Goal: Information Seeking & Learning: Find specific fact

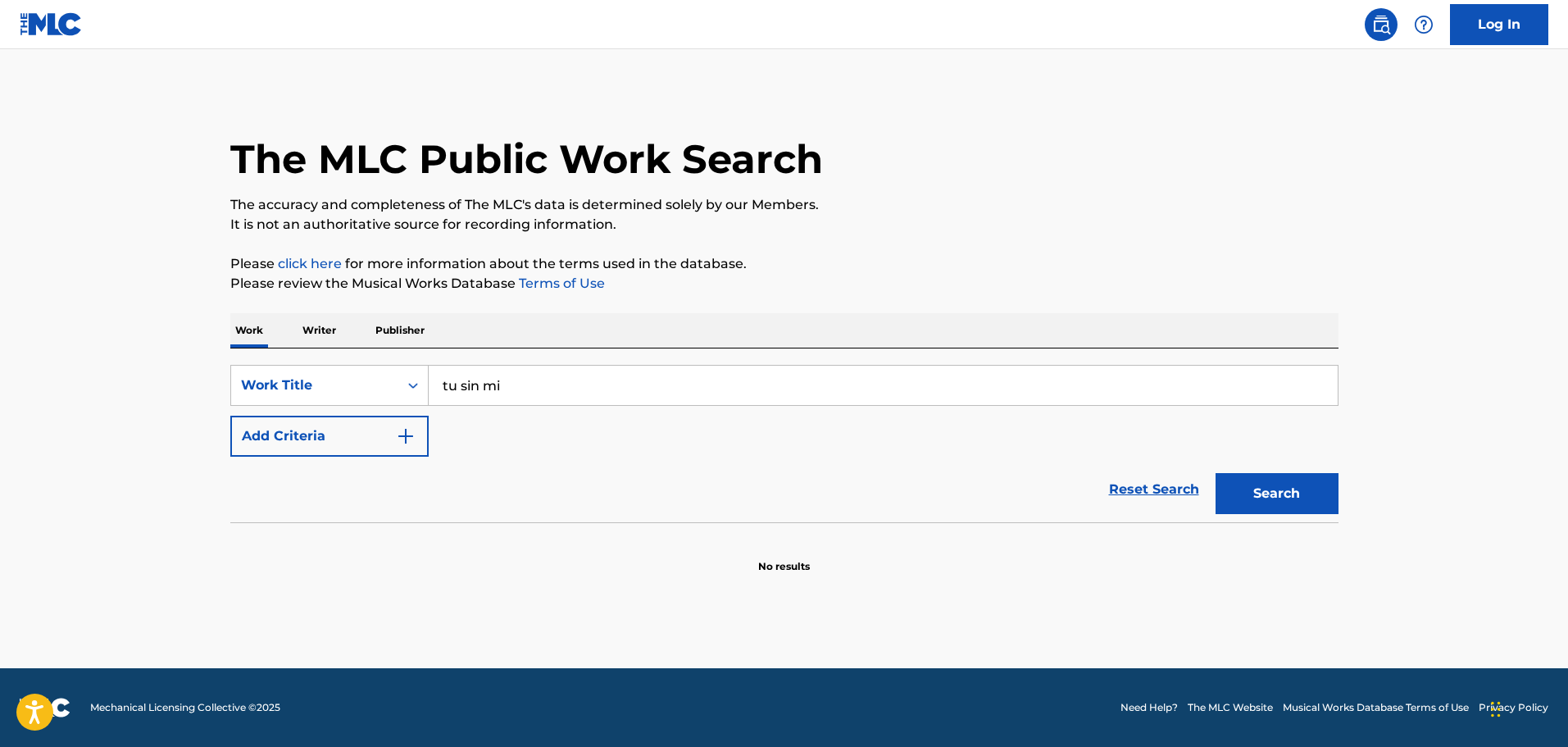
type input "tu sin mi"
click at [1215, 473] on button "Search" at bounding box center [1277, 493] width 123 height 41
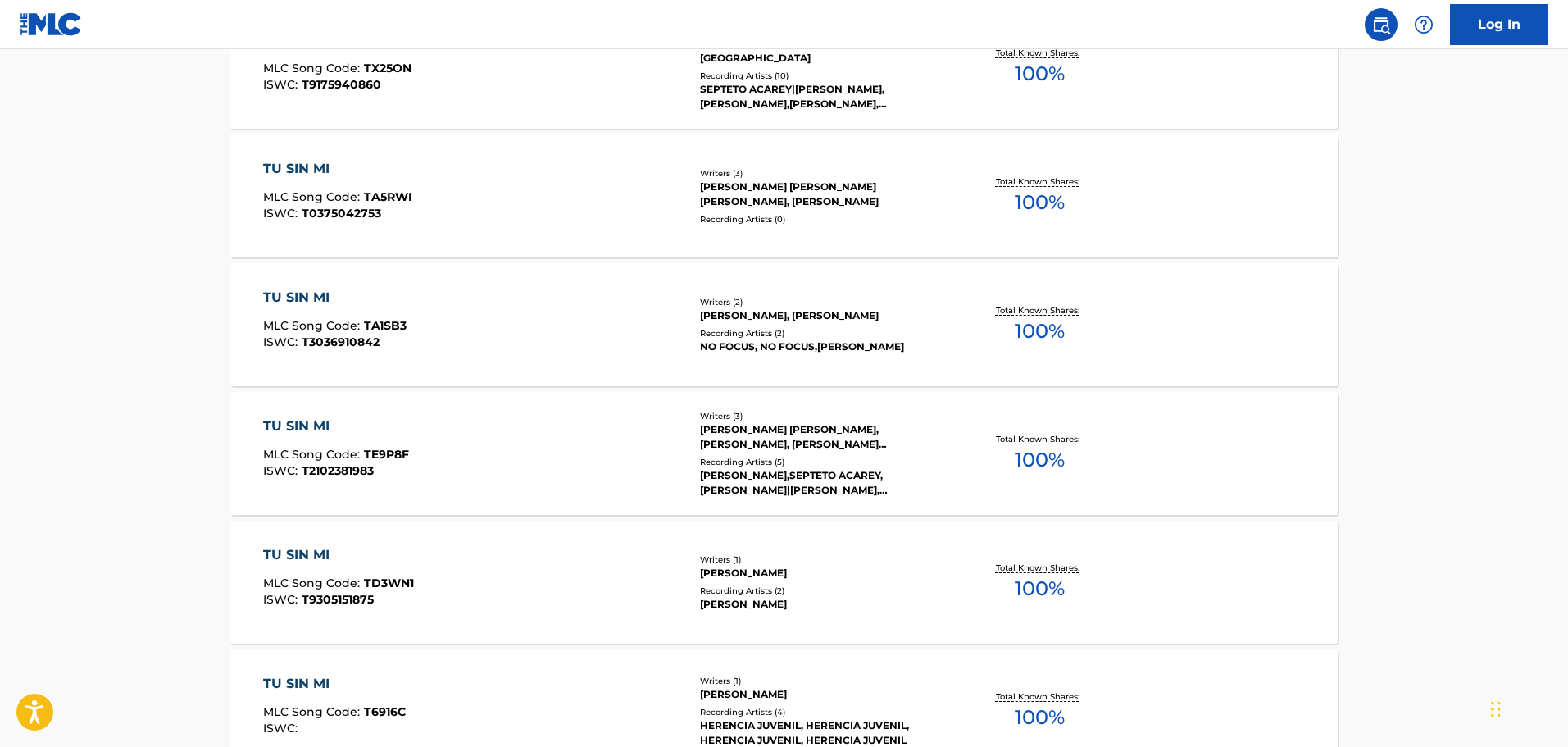
scroll to position [164, 0]
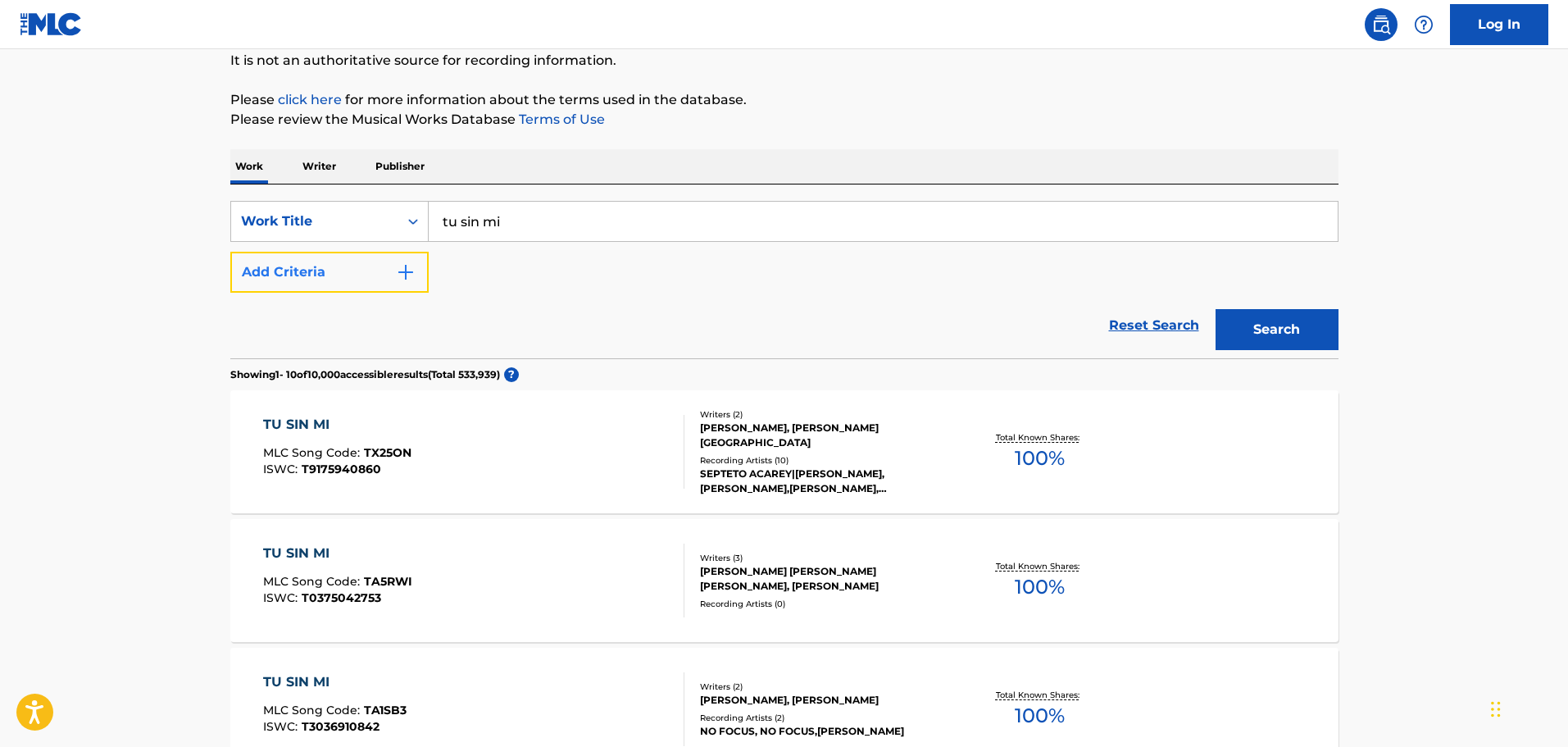
click at [391, 276] on button "Add Criteria" at bounding box center [330, 271] width 199 height 41
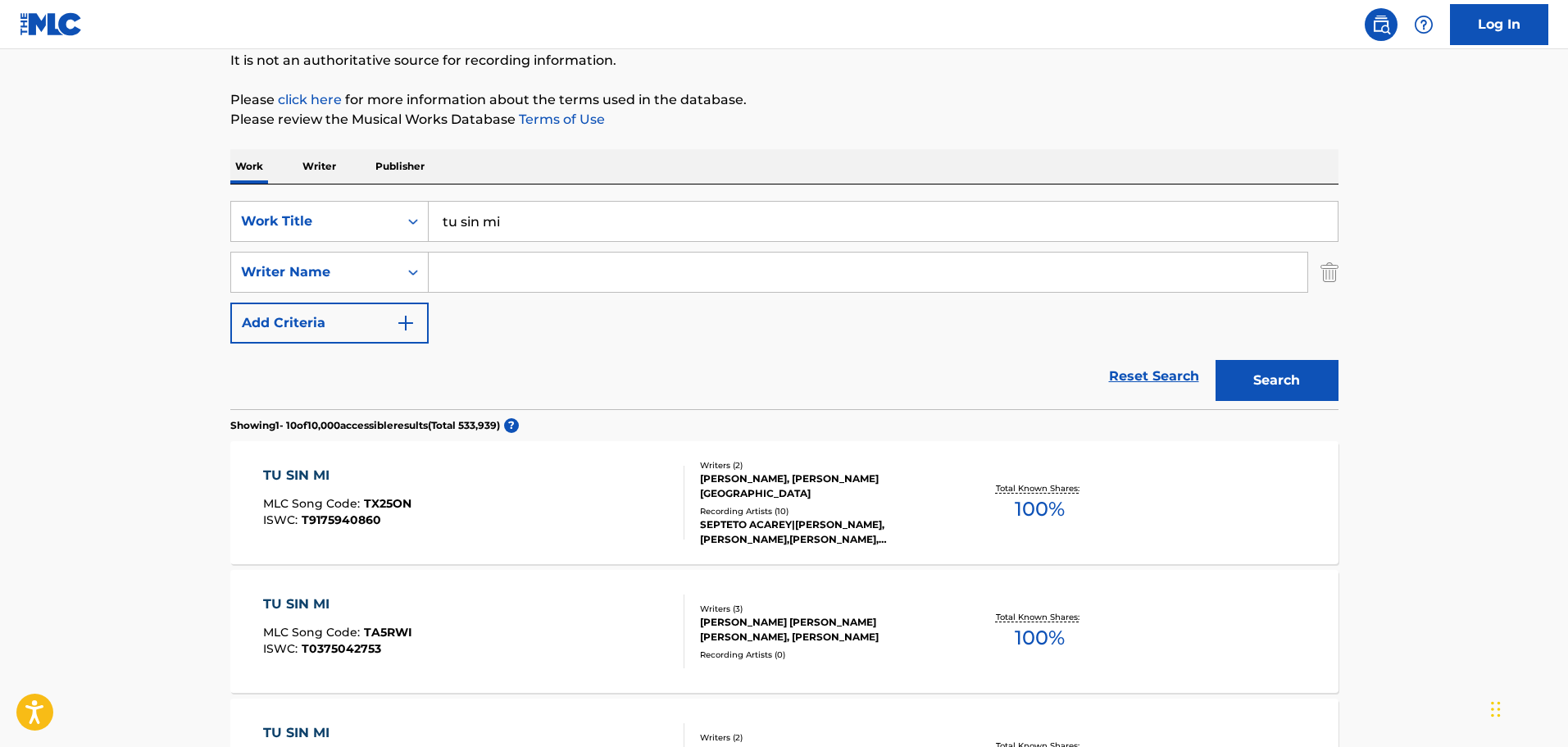
click at [491, 278] on input "Search Form" at bounding box center [867, 272] width 878 height 40
paste input "(C) [PERSON_NAME], (L) [PERSON_NAME]"
drag, startPoint x: 604, startPoint y: 273, endPoint x: 0, endPoint y: 113, distance: 624.8
type input "[PERSON_NAME]"
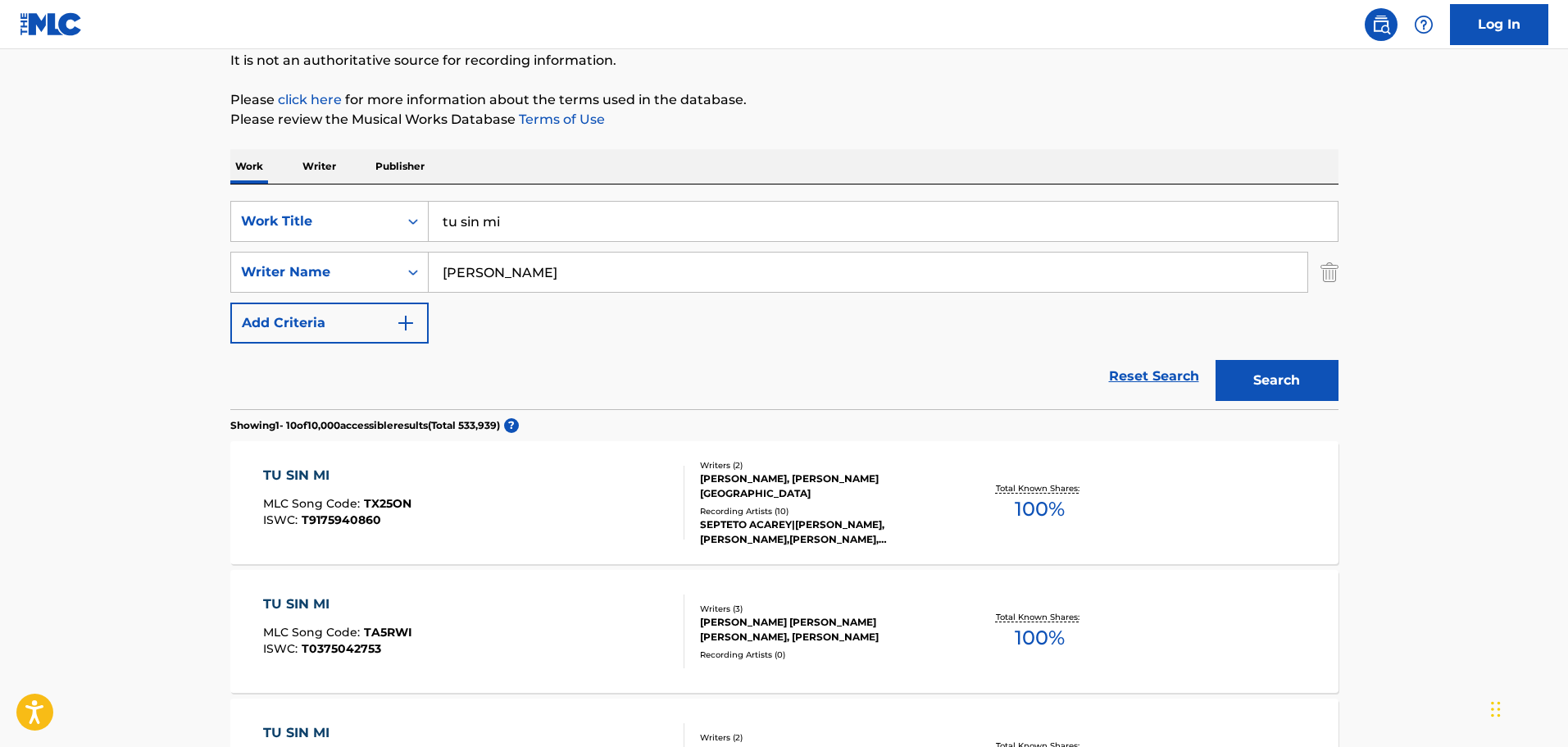
click at [1215, 360] on button "Search" at bounding box center [1277, 379] width 123 height 41
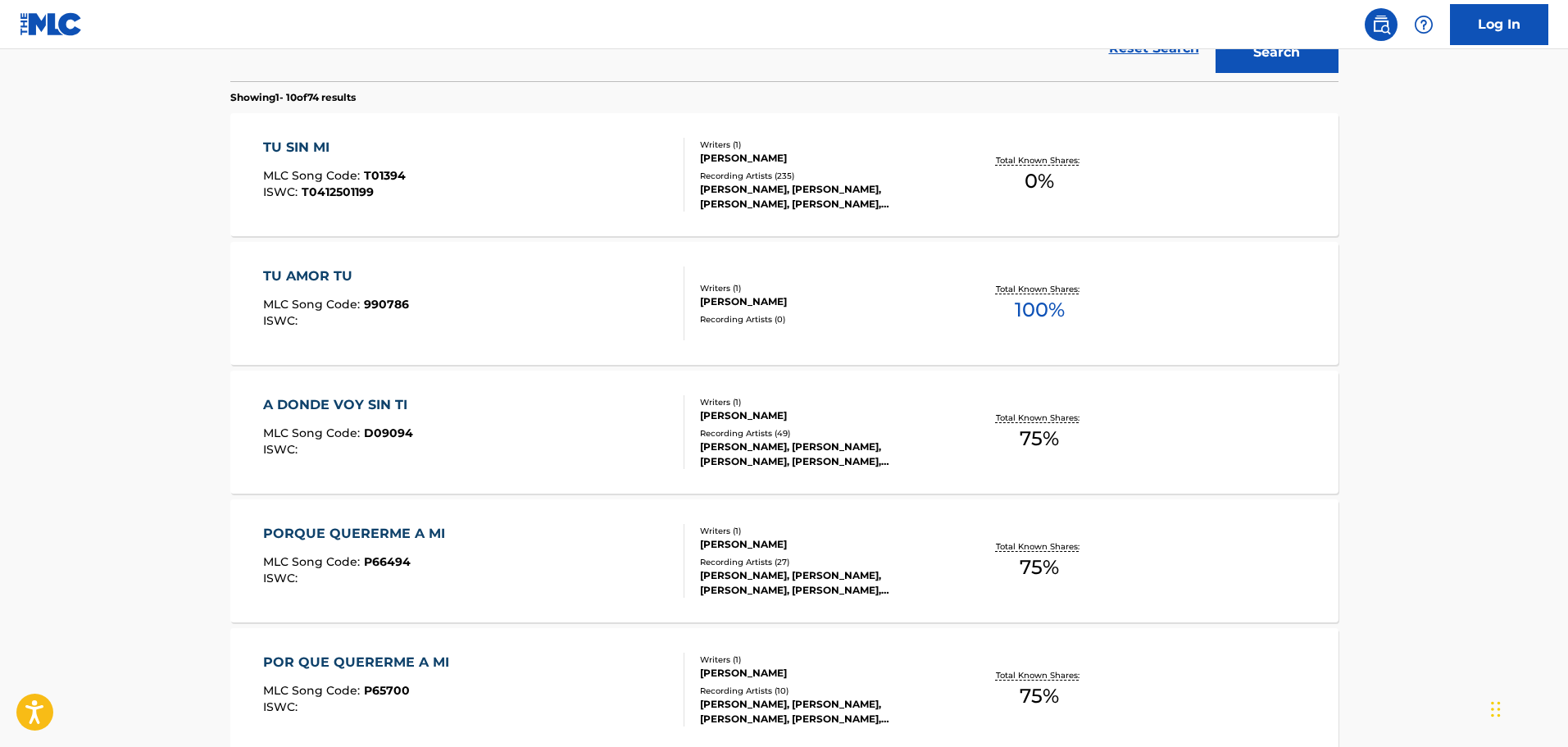
scroll to position [491, 0]
click at [534, 212] on div "TU SIN MI MLC Song Code : T01394 ISWC : T0412501199" at bounding box center [474, 175] width 421 height 74
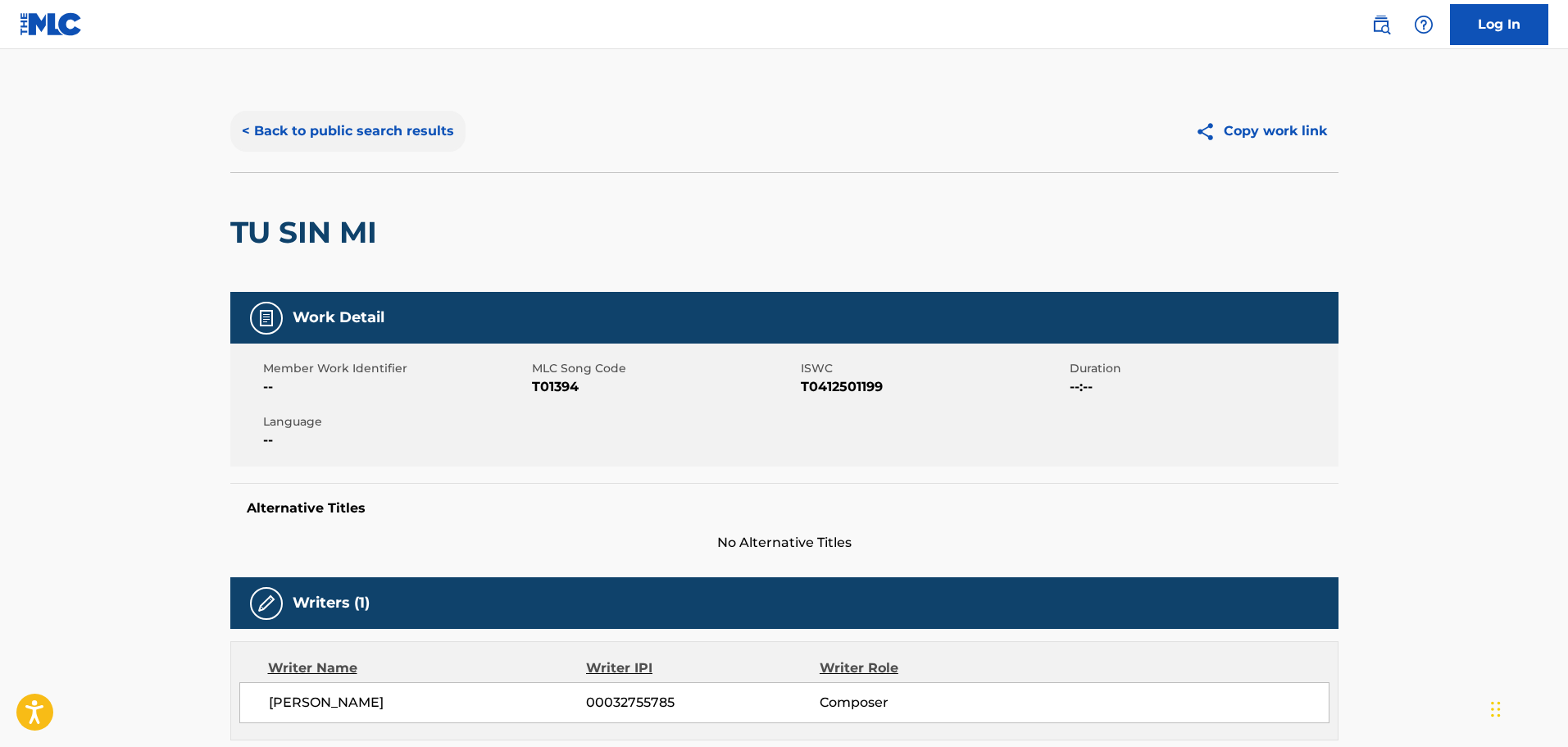
click at [332, 124] on button "< Back to public search results" at bounding box center [348, 130] width 235 height 41
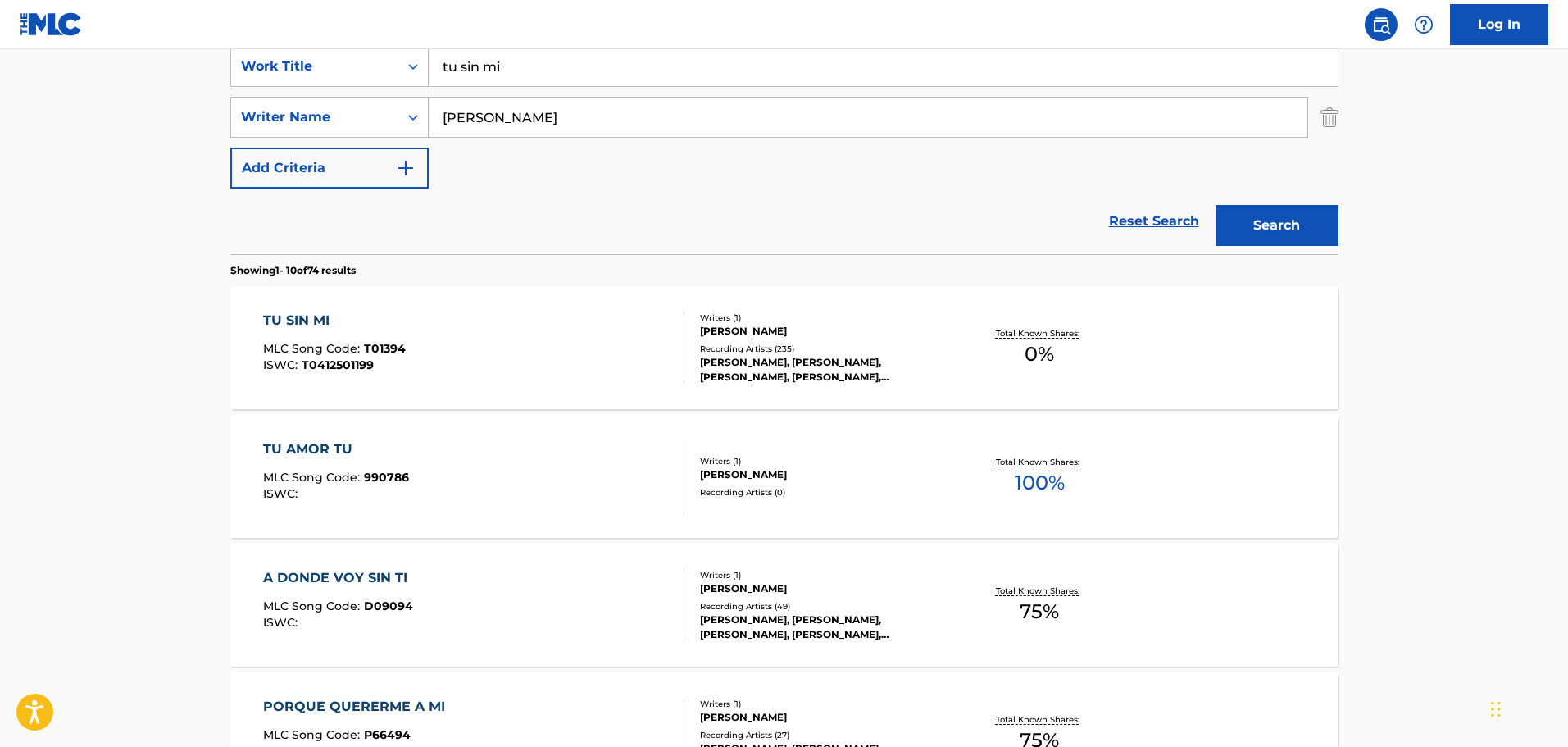
scroll to position [92, 0]
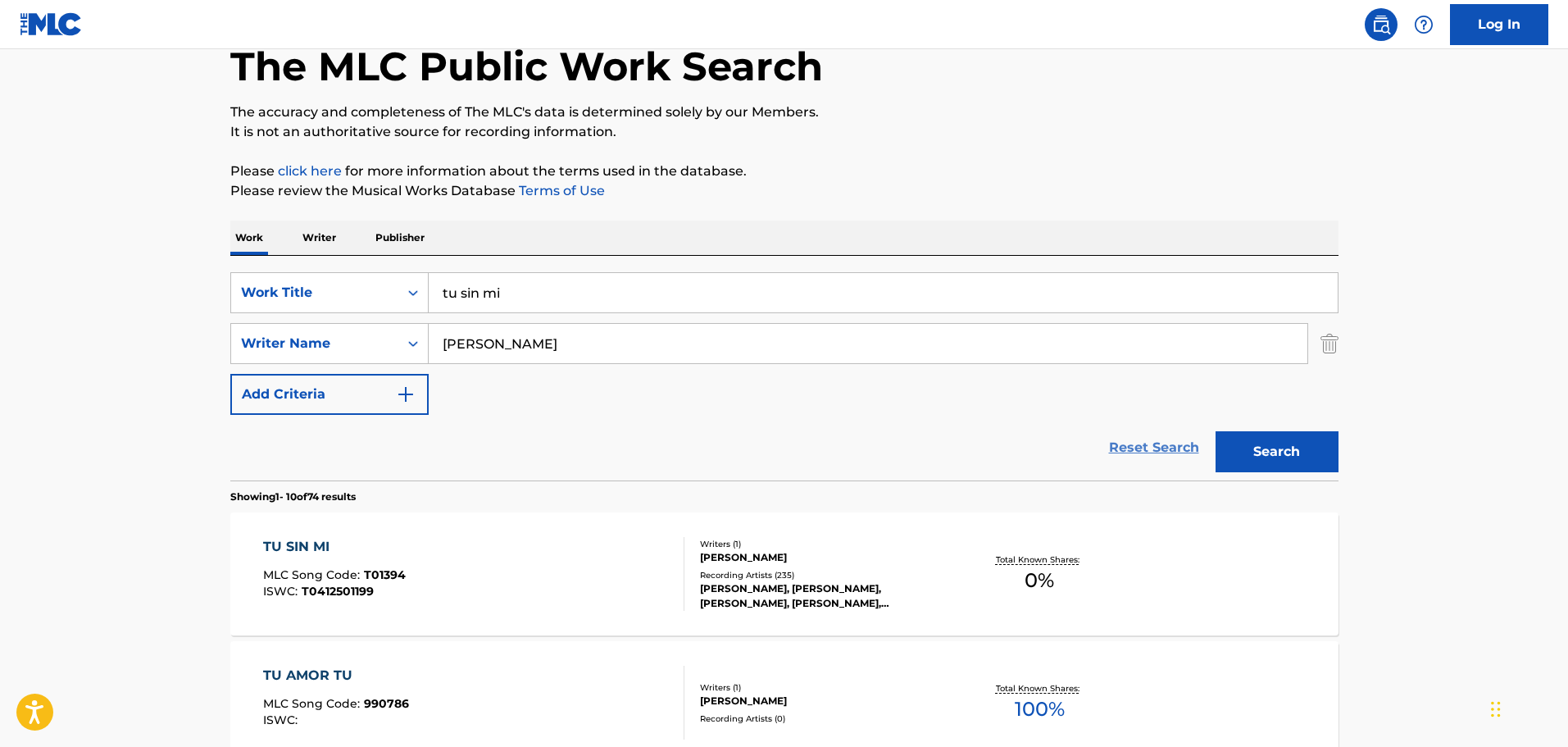
click at [1112, 454] on link "Reset Search" at bounding box center [1154, 447] width 106 height 36
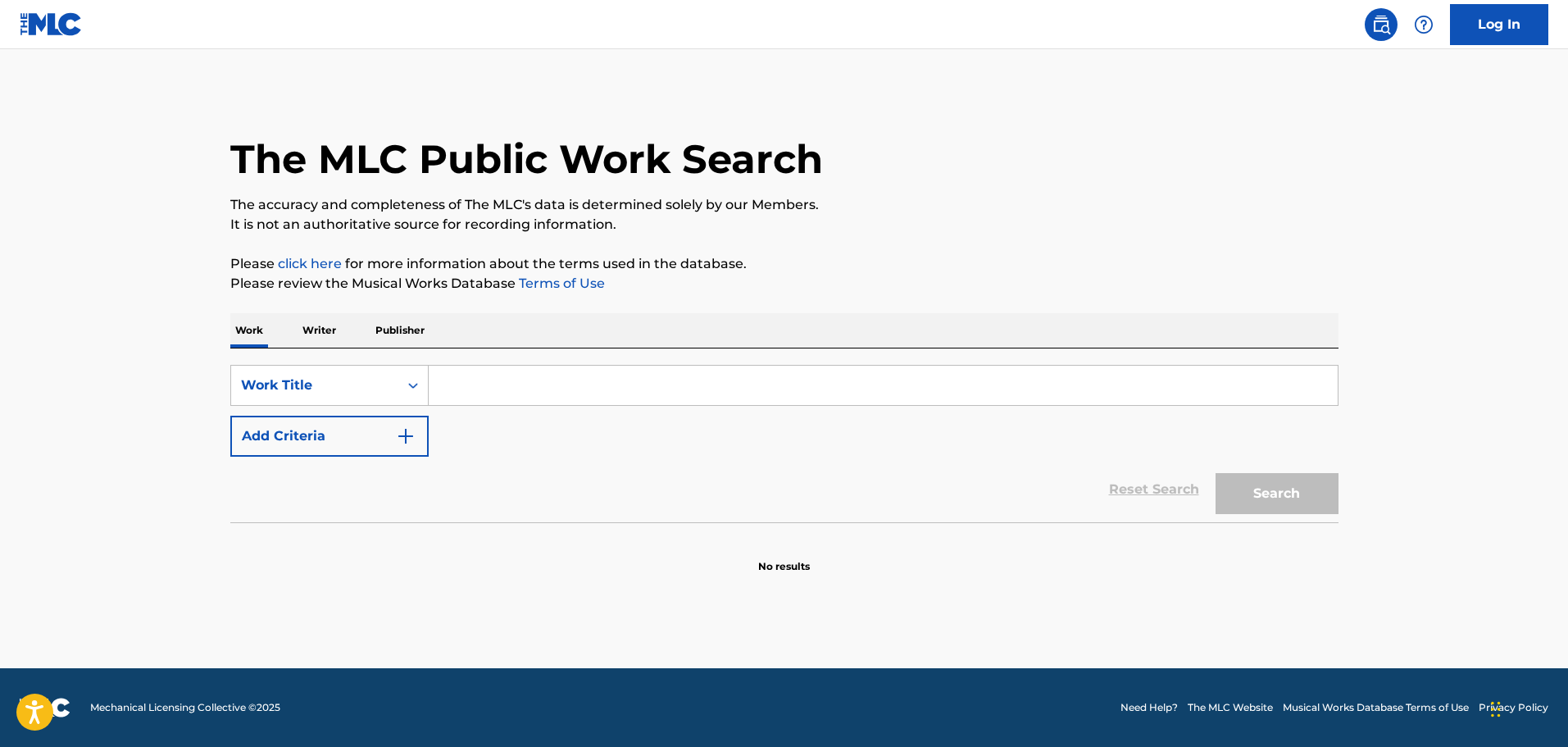
click at [474, 387] on input "Search Form" at bounding box center [882, 385] width 909 height 40
paste input "Song code PE9K70"
type input "Song code PE9K70"
click at [423, 386] on div "Search Form" at bounding box center [413, 385] width 30 height 30
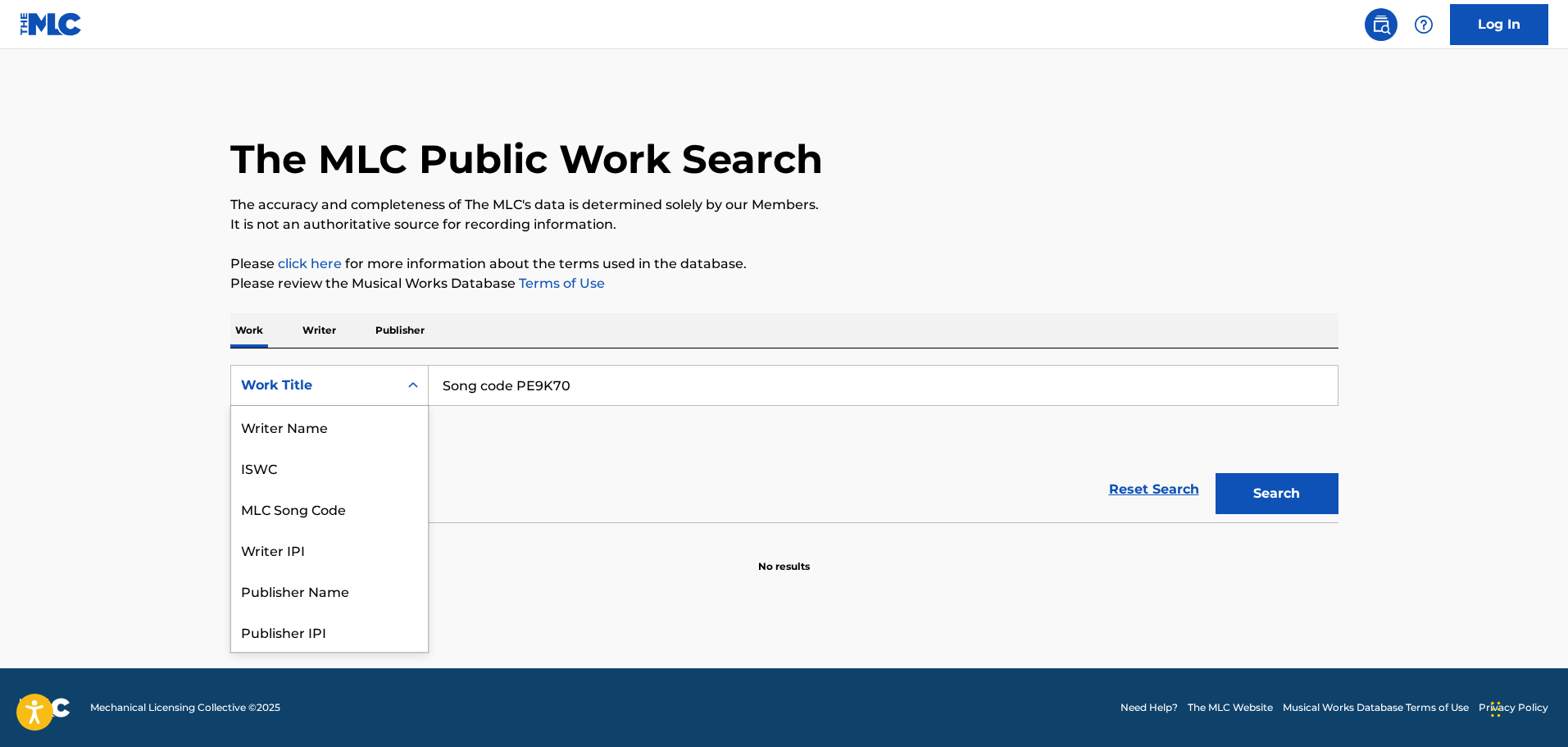
scroll to position [81, 0]
click at [380, 438] on div "MLC Song Code" at bounding box center [330, 425] width 197 height 41
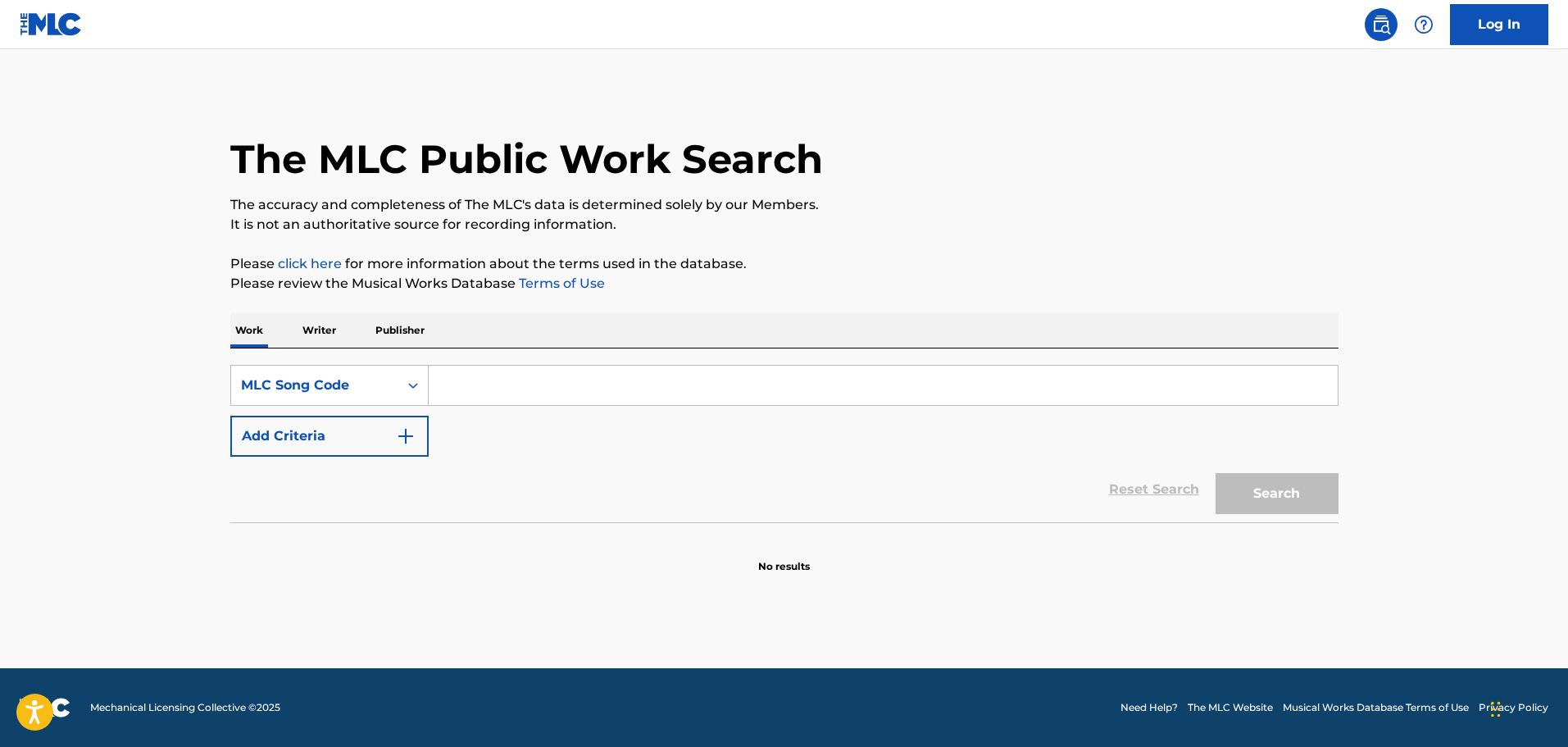
click at [467, 391] on input "Search Form" at bounding box center [882, 385] width 909 height 40
paste input "Song code PE9K70"
drag, startPoint x: 517, startPoint y: 385, endPoint x: 0, endPoint y: 44, distance: 619.3
click at [0, 101] on main "The MLC Public Work Search The accuracy and completeness of The MLC's data is d…" at bounding box center [784, 358] width 1568 height 619
type input "PE9K70"
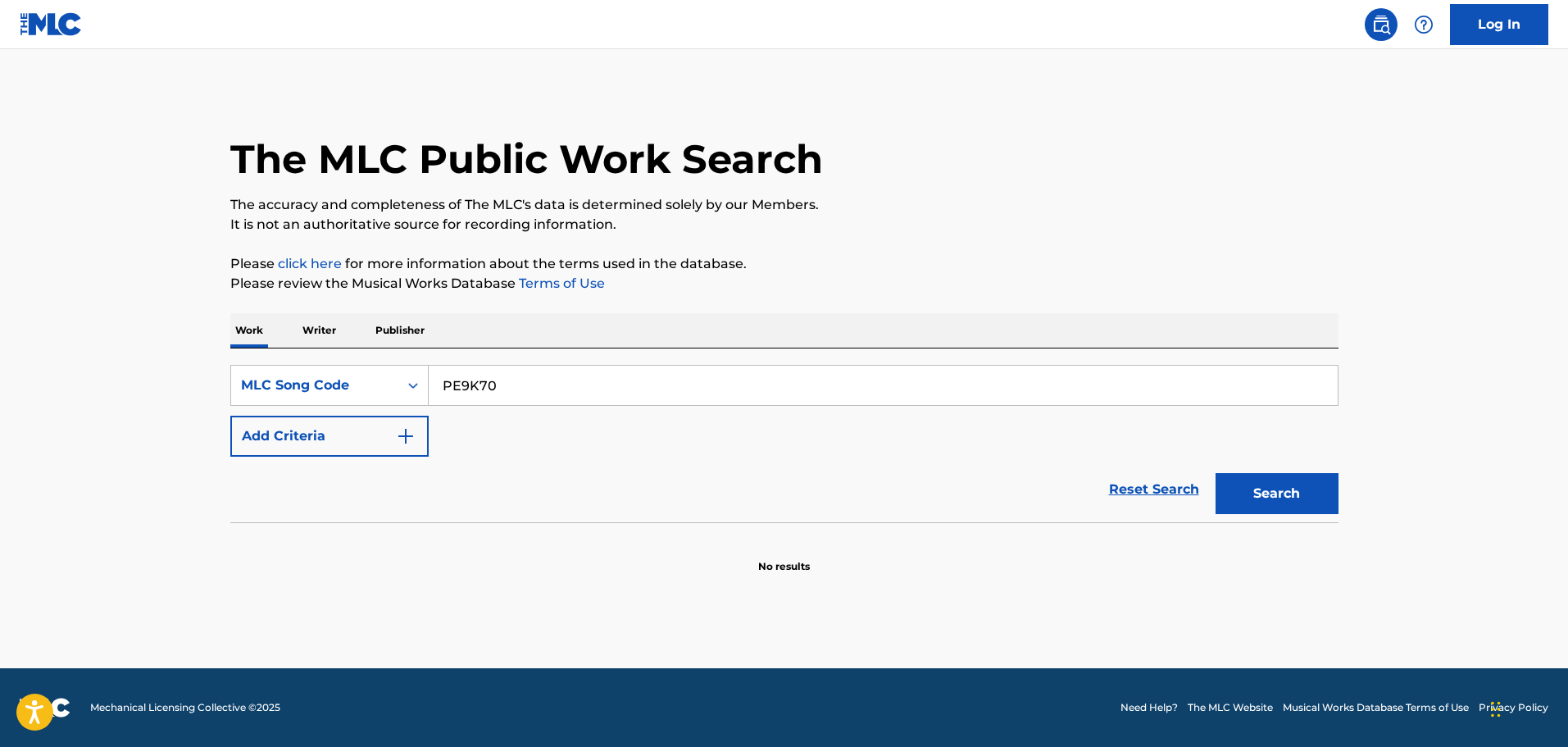
click at [1215, 473] on button "Search" at bounding box center [1277, 493] width 123 height 41
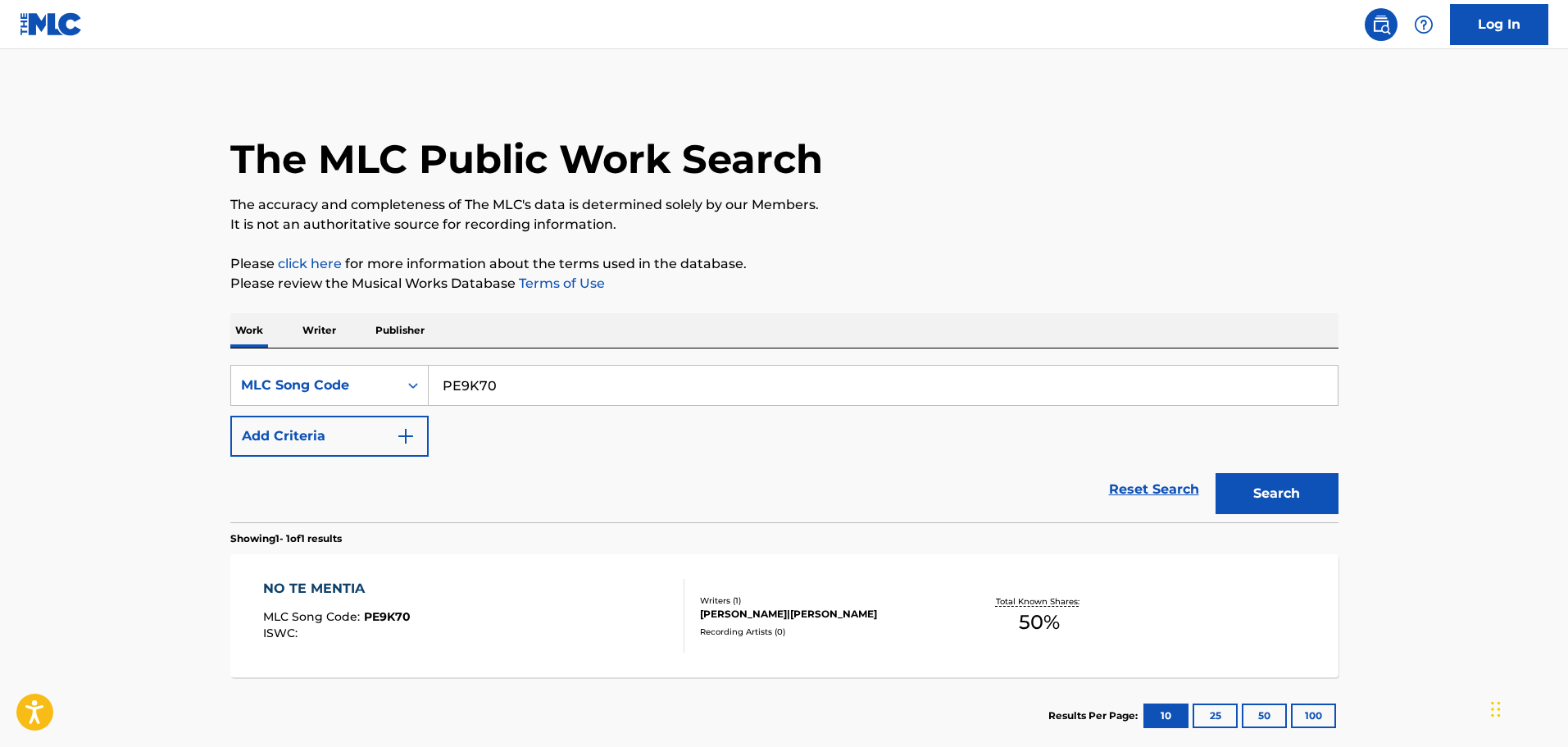
click at [563, 629] on div "NO TE MENTIA MLC Song Code : PE9K70 ISWC :" at bounding box center [474, 615] width 421 height 74
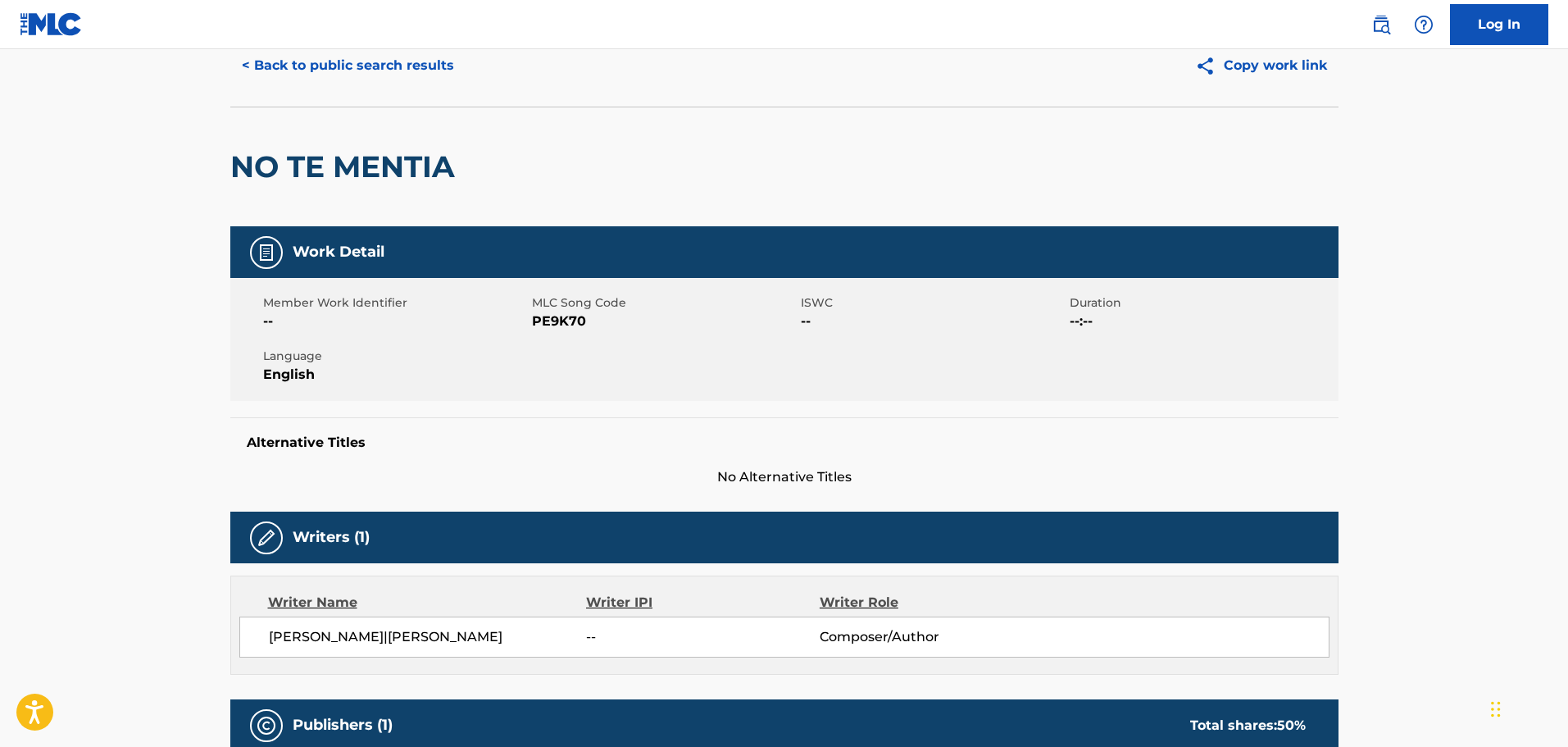
scroll to position [409, 0]
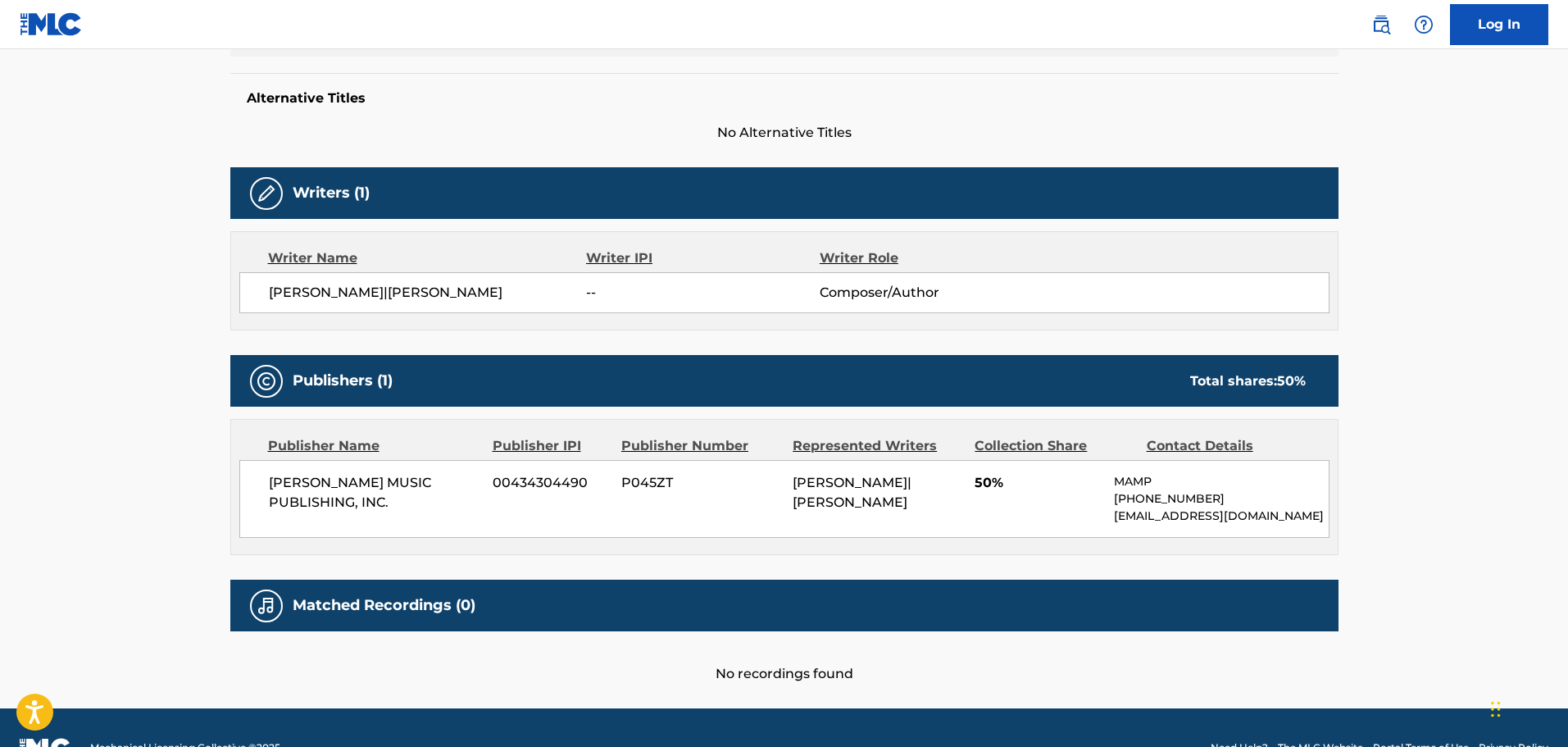
drag, startPoint x: 736, startPoint y: 526, endPoint x: 925, endPoint y: 555, distance: 191.2
click at [925, 554] on div "Publisher Name Publisher IPI Publisher Number Represented Writers Collection Sh…" at bounding box center [785, 486] width 1107 height 134
click at [970, 535] on div "[PERSON_NAME] MUSIC PUBLISHING, INC. 00434304490 P045ZT [PERSON_NAME]|[PERSON_N…" at bounding box center [784, 499] width 1090 height 77
drag, startPoint x: 871, startPoint y: 471, endPoint x: 897, endPoint y: 523, distance: 58.1
click at [897, 523] on div "[PERSON_NAME] MUSIC PUBLISHING, INC. 00434304490 P045ZT [PERSON_NAME]|[PERSON_N…" at bounding box center [784, 499] width 1090 height 77
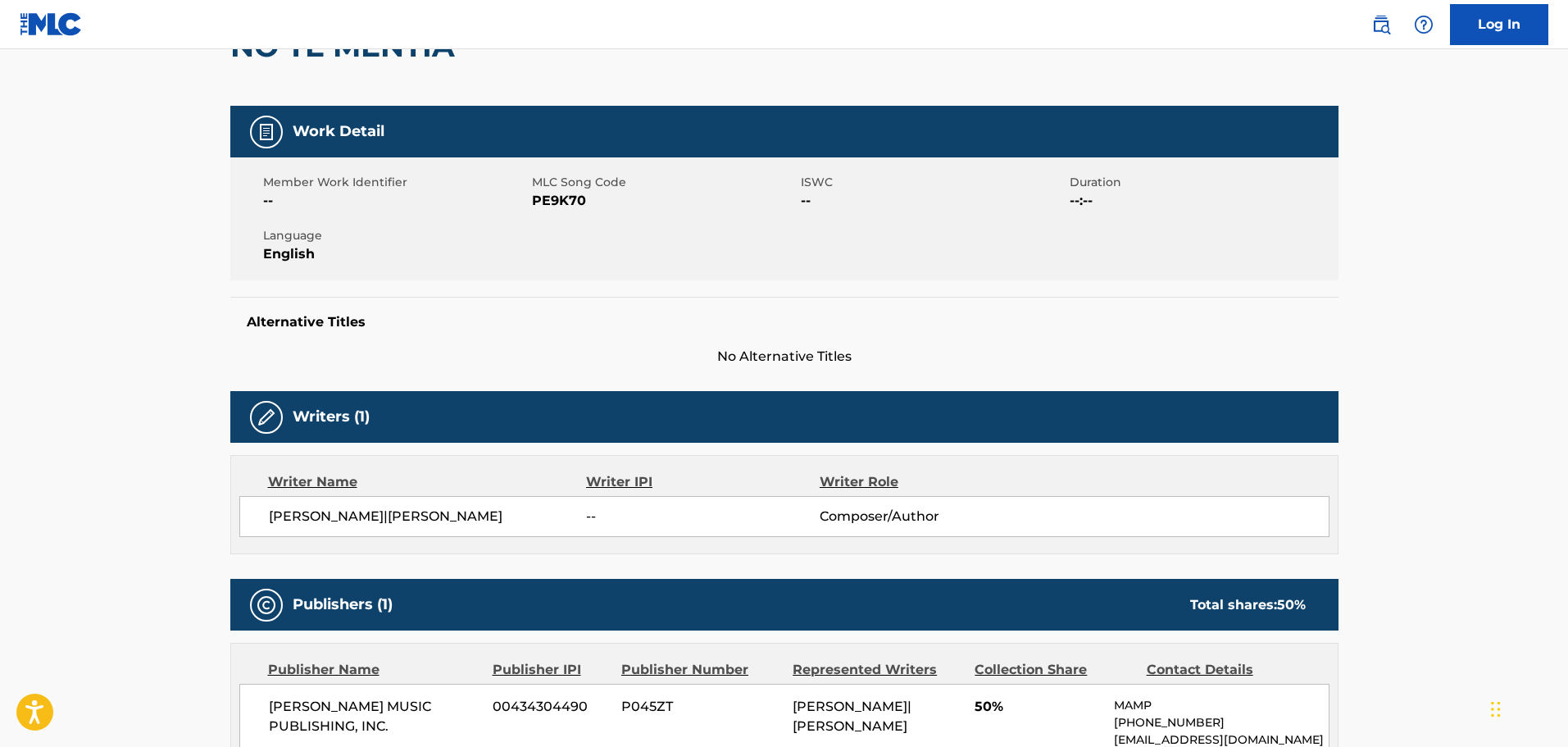
scroll to position [0, 0]
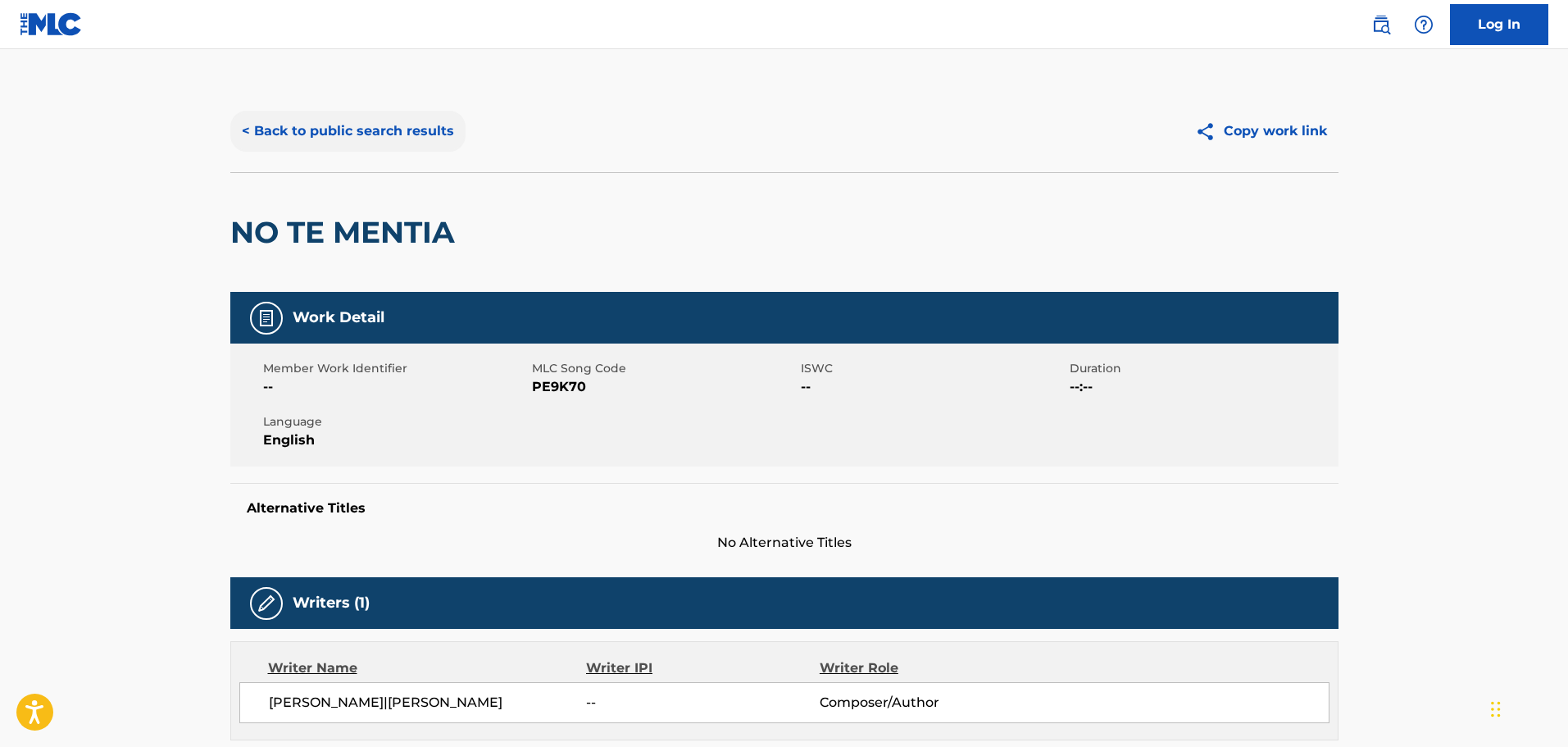
click at [375, 117] on button "< Back to public search results" at bounding box center [348, 130] width 235 height 41
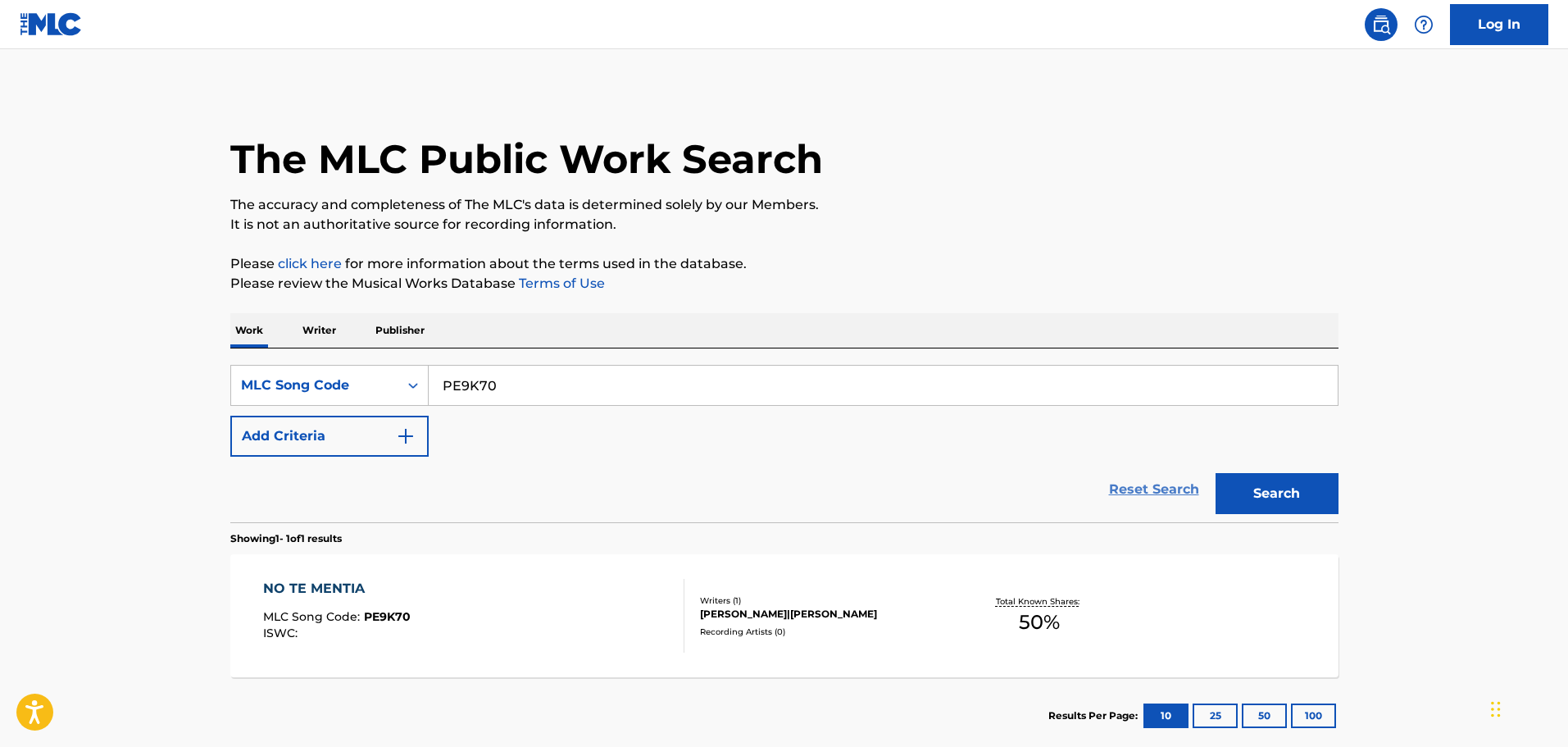
click at [1152, 495] on link "Reset Search" at bounding box center [1154, 489] width 106 height 36
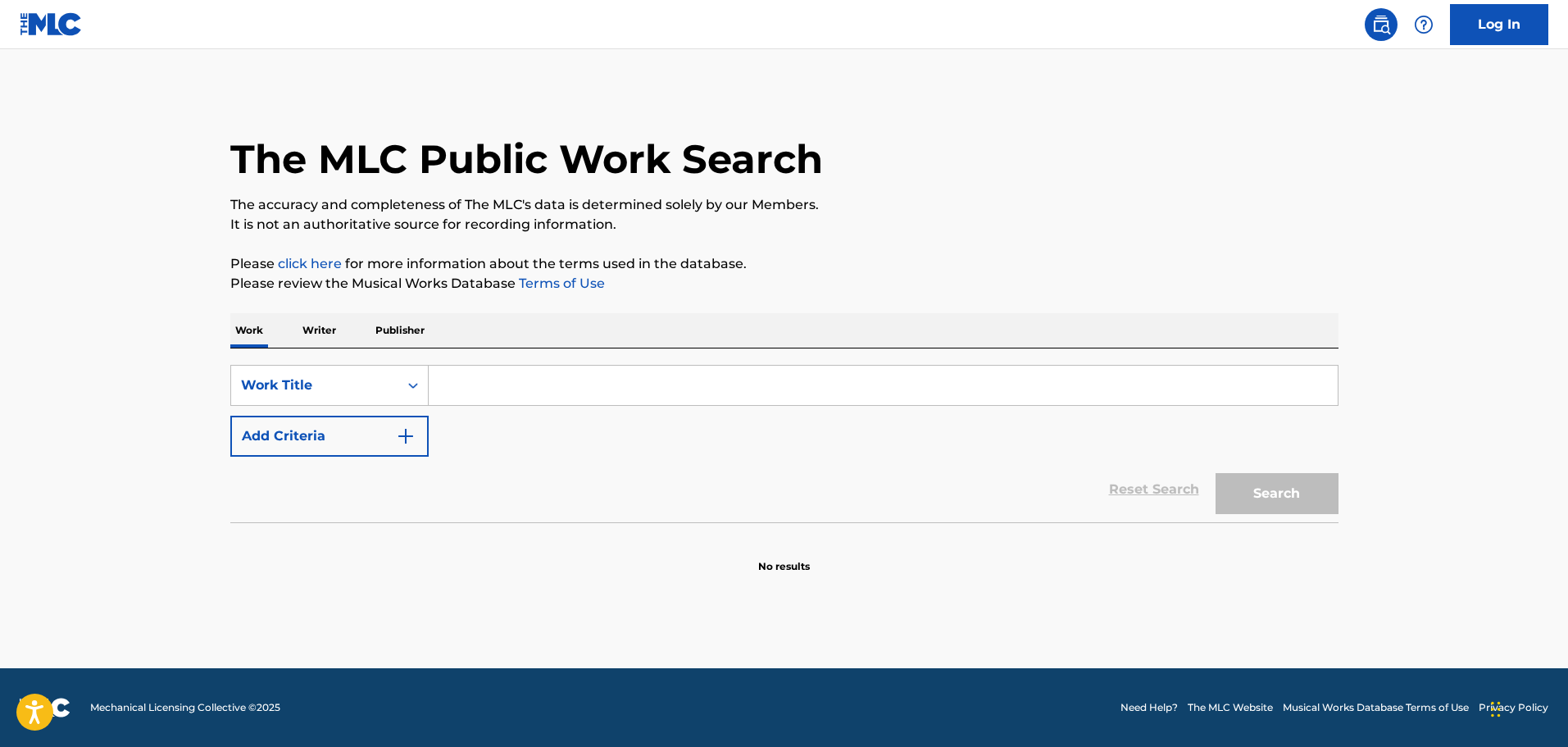
click at [695, 408] on div "SearchWithCriteriaaea06aa8-828e-4f07-a390-ee018d6596c6 Work Title Add Criteria" at bounding box center [784, 410] width 1108 height 91
click at [698, 400] on input "Search Form" at bounding box center [882, 385] width 909 height 40
type input "te quedaras hundido"
click at [1215, 473] on button "Search" at bounding box center [1277, 493] width 123 height 41
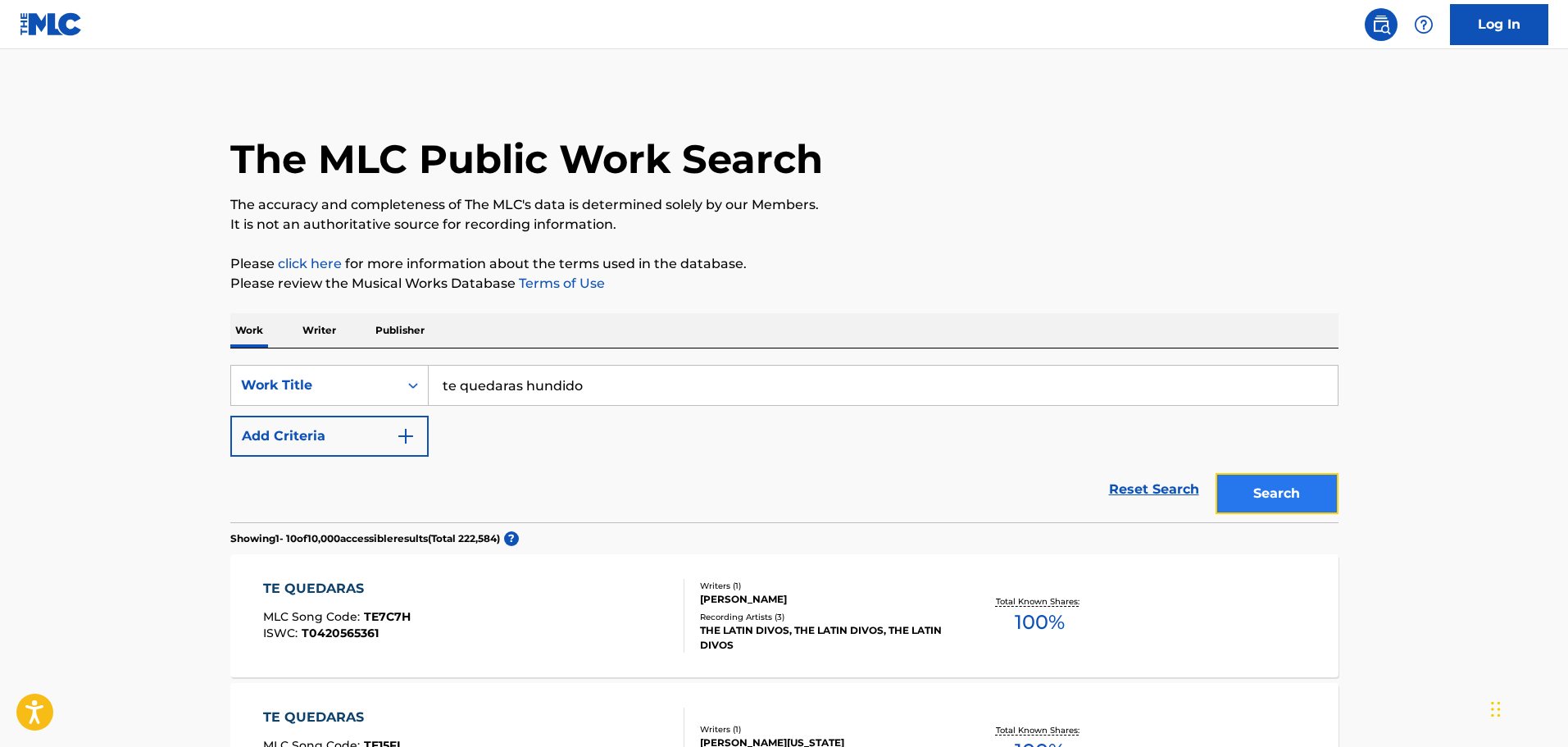
click at [1305, 501] on button "Search" at bounding box center [1277, 493] width 123 height 41
